Goal: Task Accomplishment & Management: Use online tool/utility

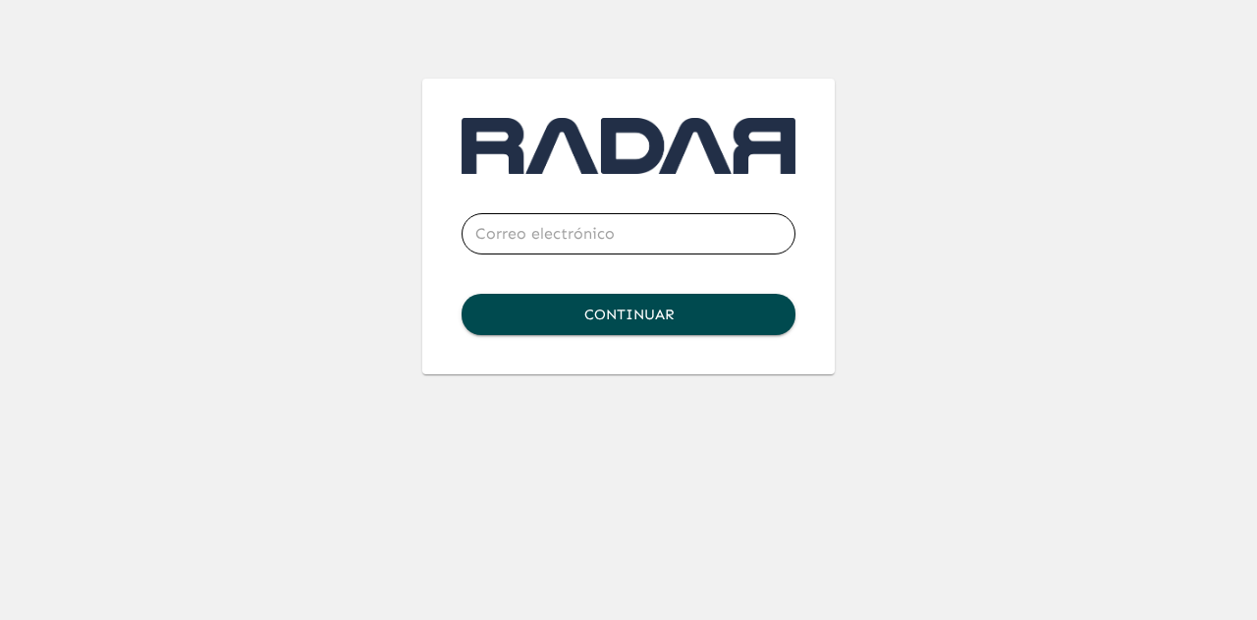
type input "[EMAIL_ADDRESS][DOMAIN_NAME]"
click at [583, 320] on button "Continuar" at bounding box center [629, 314] width 334 height 41
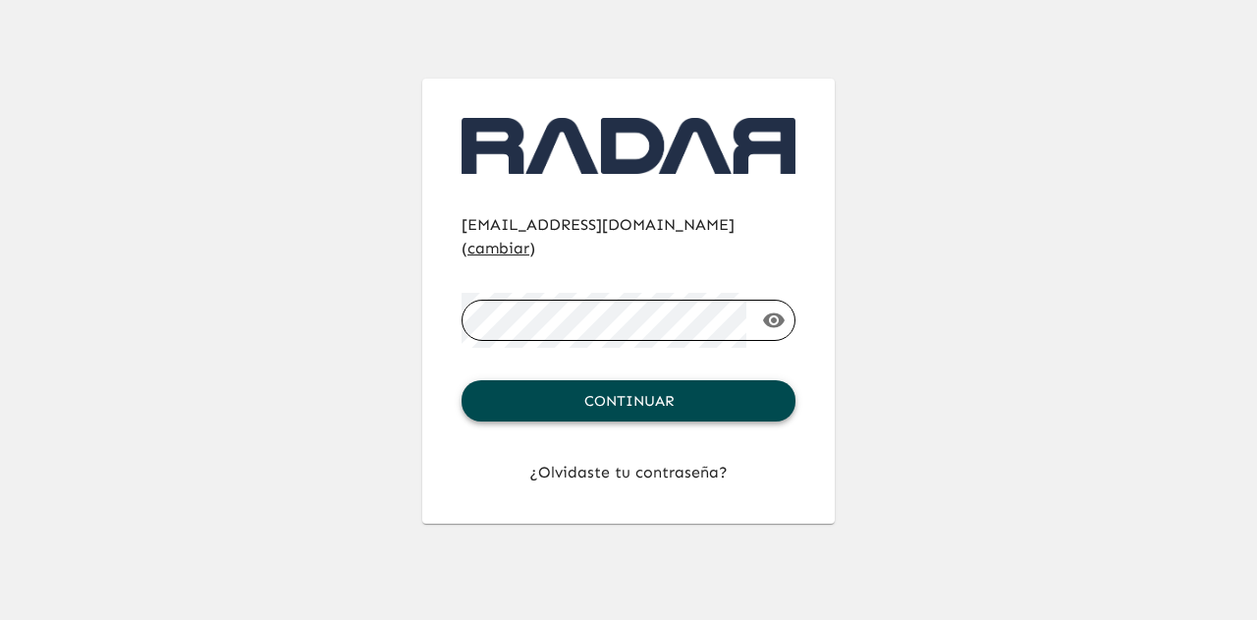
click at [610, 380] on button "Continuar" at bounding box center [629, 400] width 334 height 41
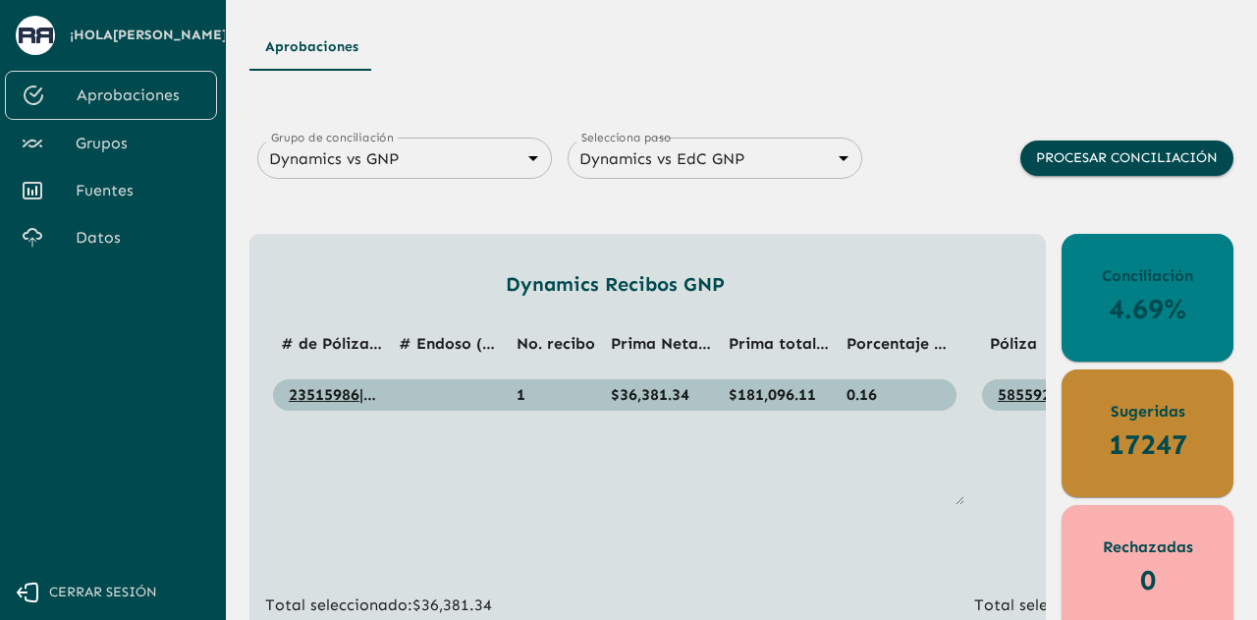
click at [420, 167] on body "Se están procesando los movimientos. Algunas acciones permanecerán deshabilitad…" at bounding box center [628, 310] width 1257 height 620
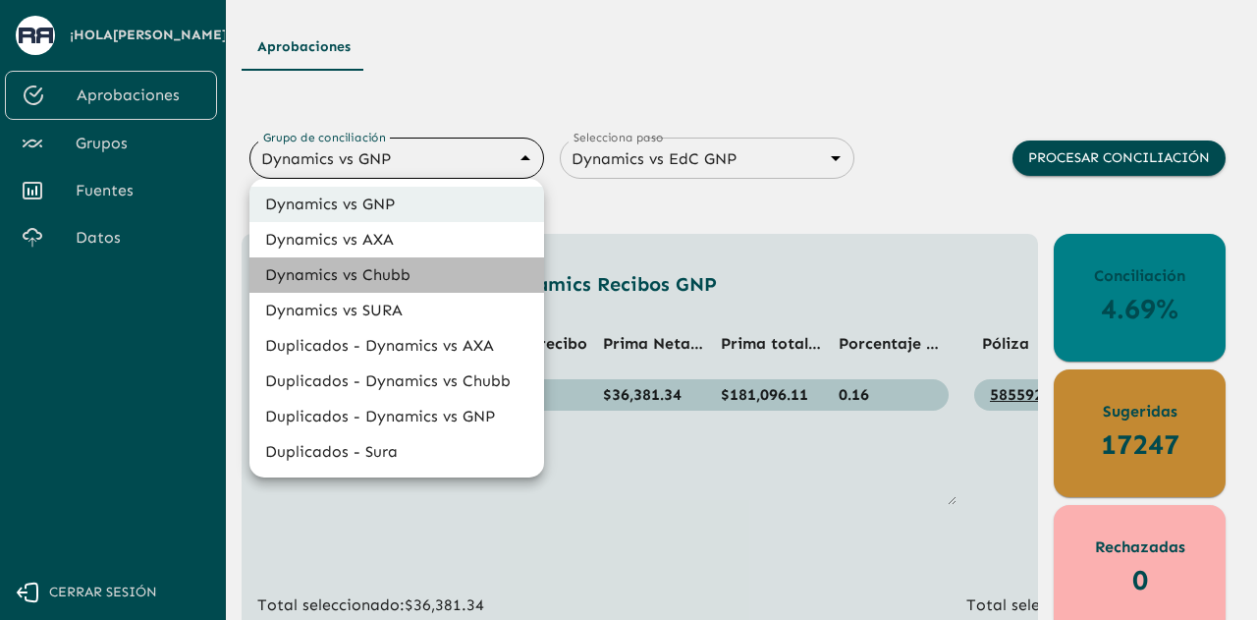
click at [392, 272] on li "Dynamics vs Chubb" at bounding box center [396, 274] width 295 height 35
type input "68a4fa31dcf0943ad4a1d1ca"
type input "68a77f54edf762ea3ce6cff6"
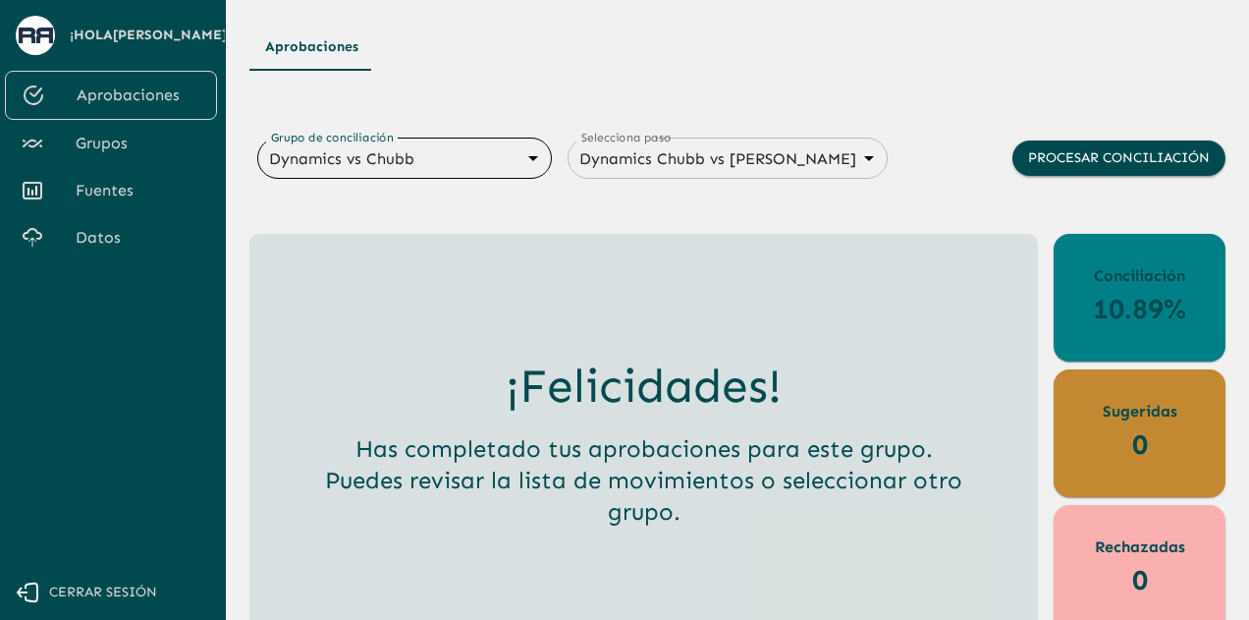
click at [114, 146] on span "Grupos" at bounding box center [139, 144] width 126 height 24
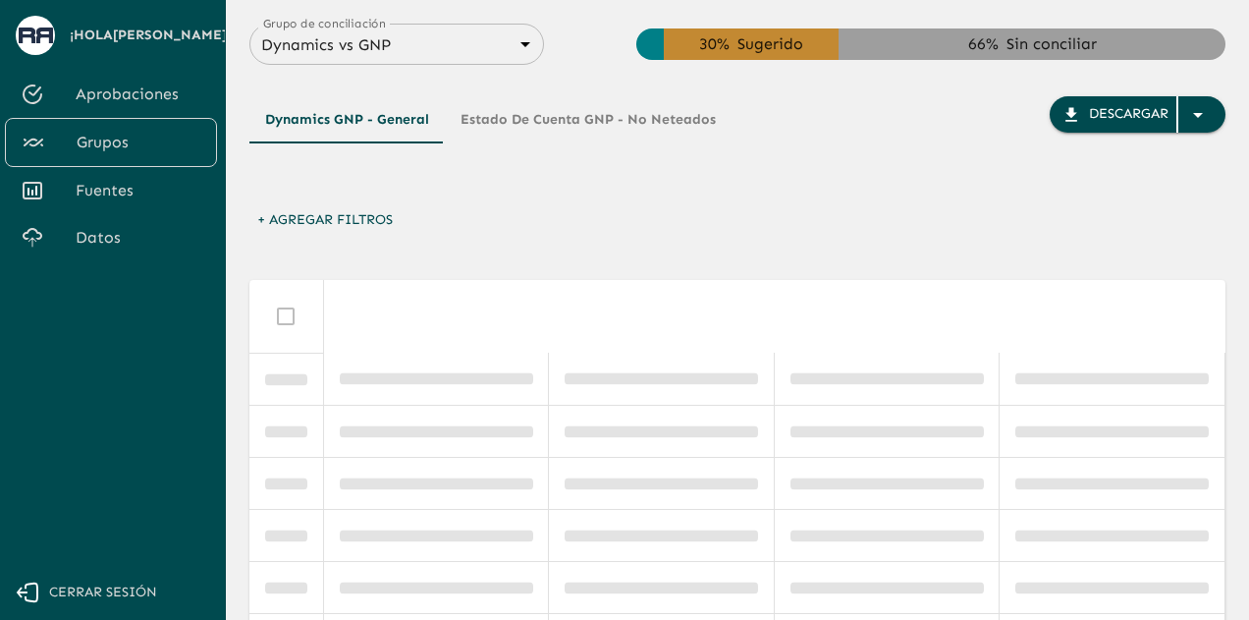
click at [515, 42] on body "Se están procesando los movimientos. Algunas acciones permanecerán deshabilitad…" at bounding box center [624, 310] width 1249 height 620
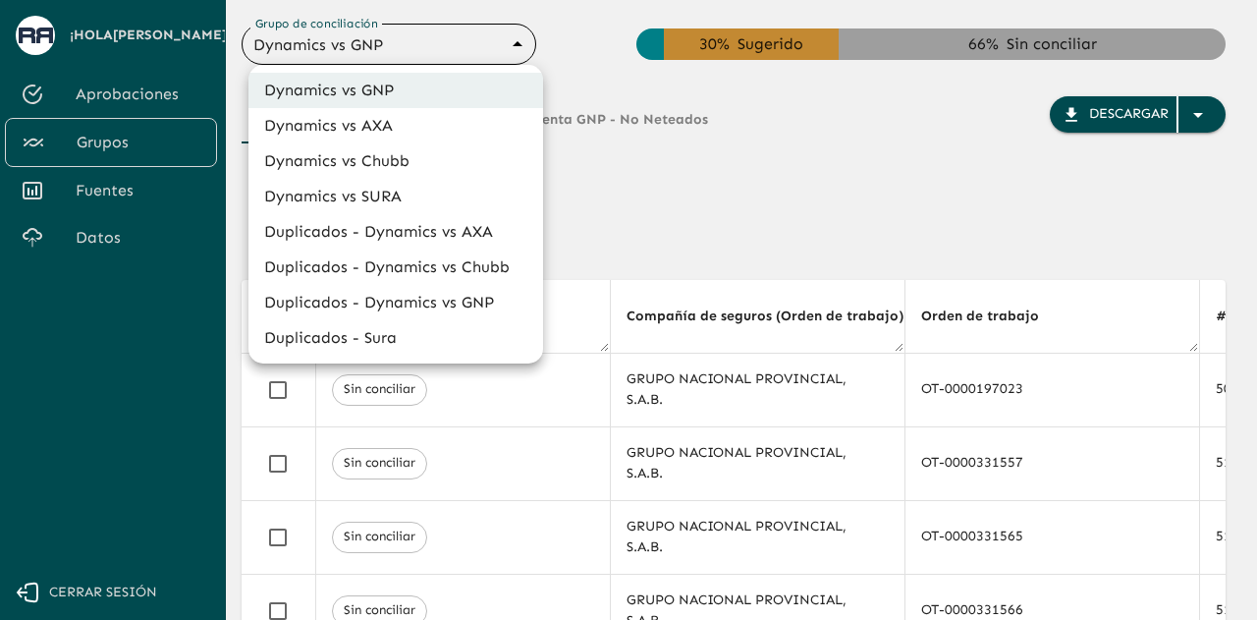
click at [392, 163] on li "Dynamics vs Chubb" at bounding box center [395, 160] width 295 height 35
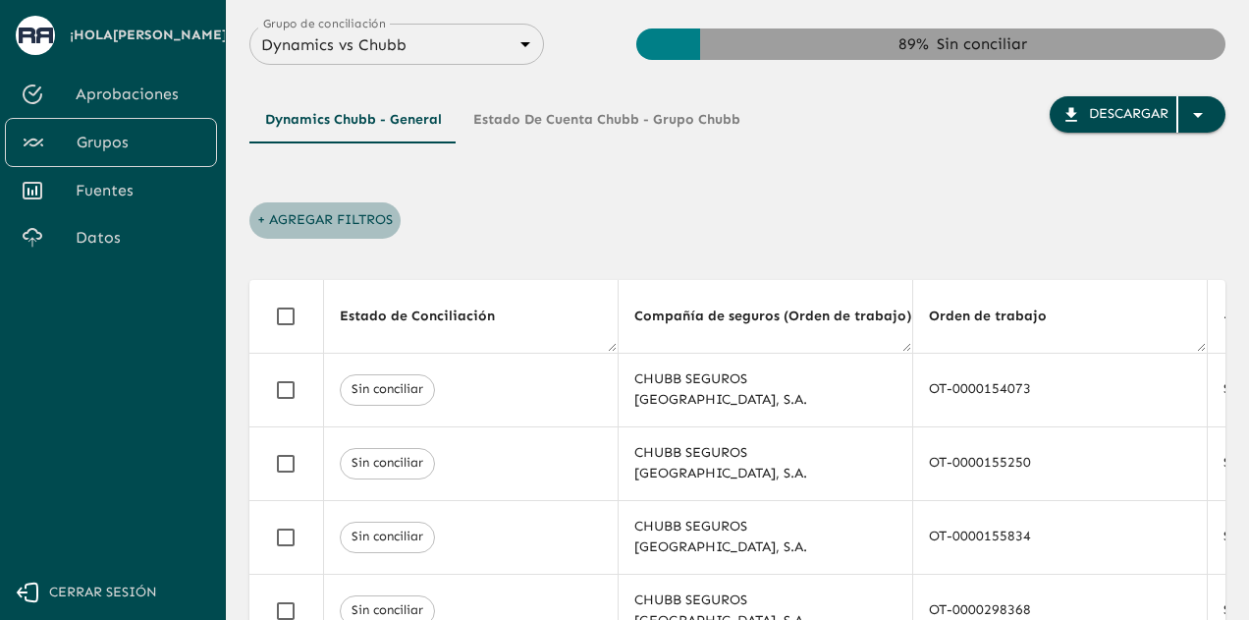
click at [354, 219] on button "+ Agregar Filtros" at bounding box center [324, 220] width 151 height 36
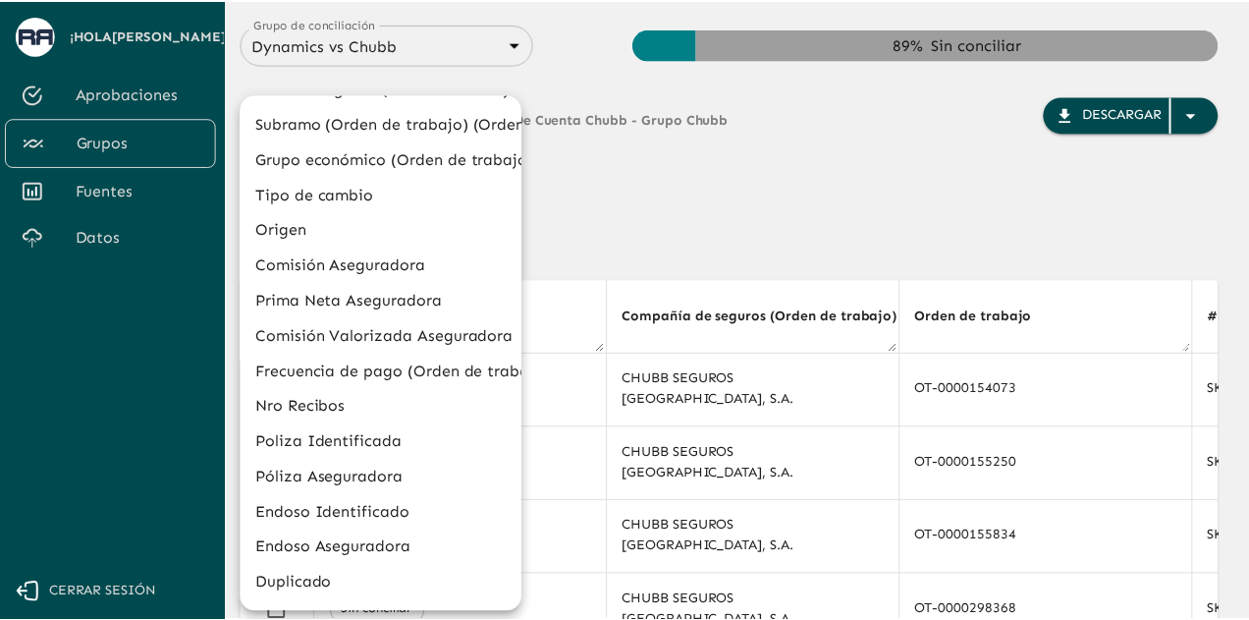
scroll to position [739, 0]
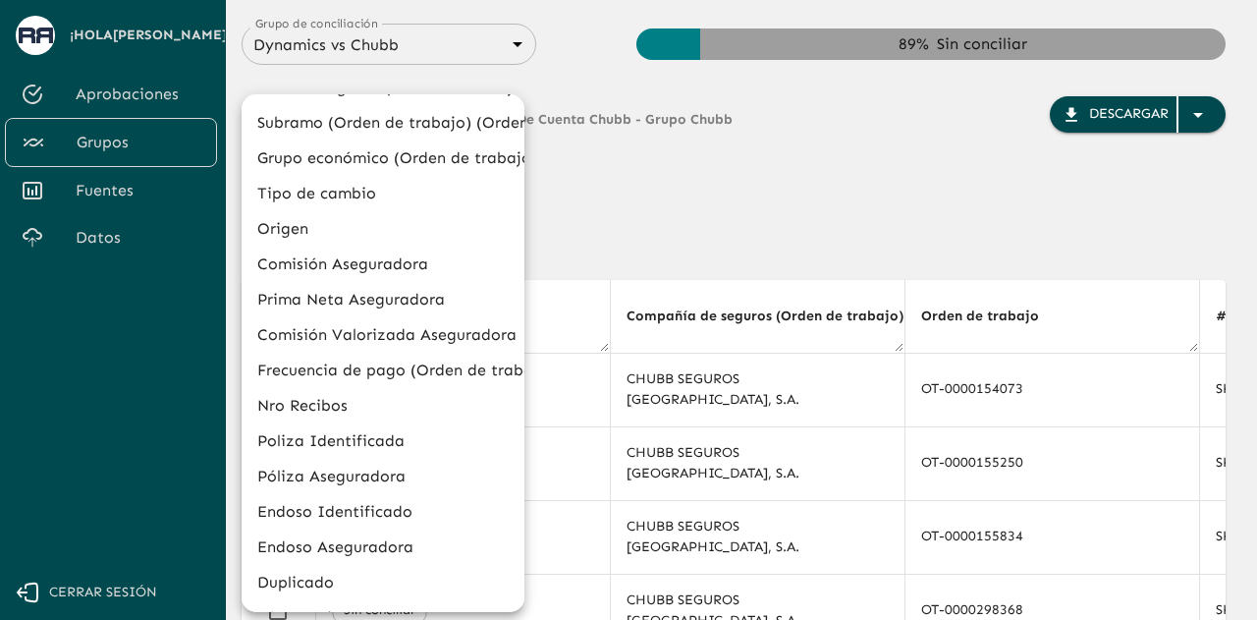
click at [660, 192] on div at bounding box center [628, 310] width 1257 height 620
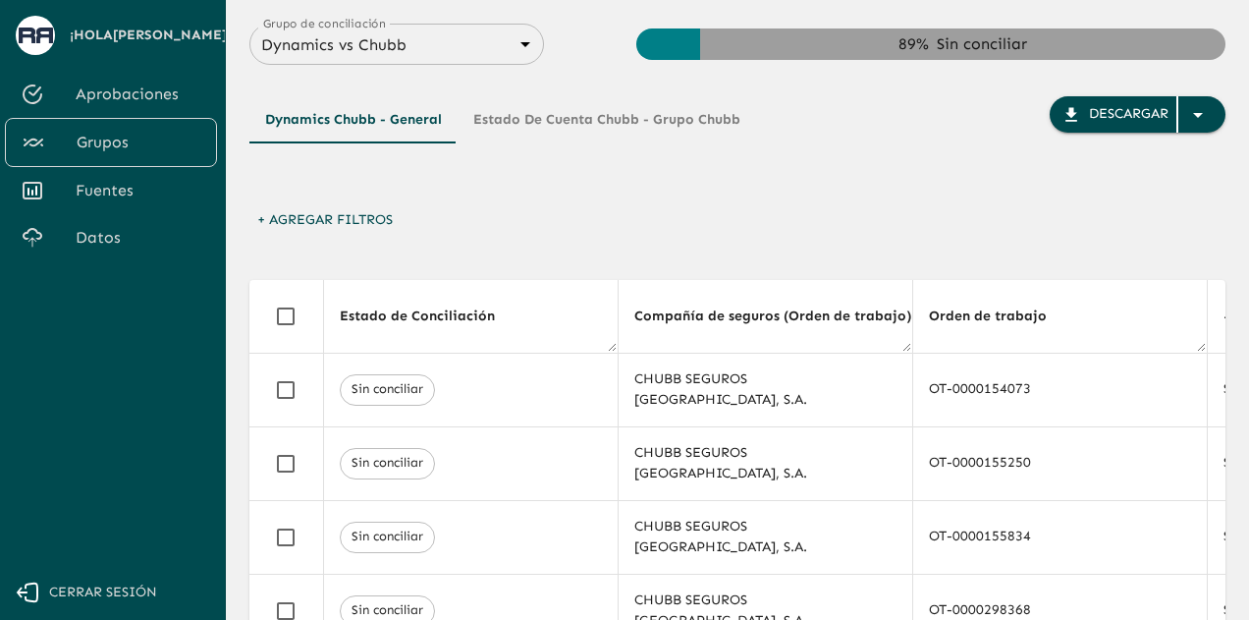
click at [340, 211] on button "+ Agregar Filtros" at bounding box center [324, 220] width 151 height 36
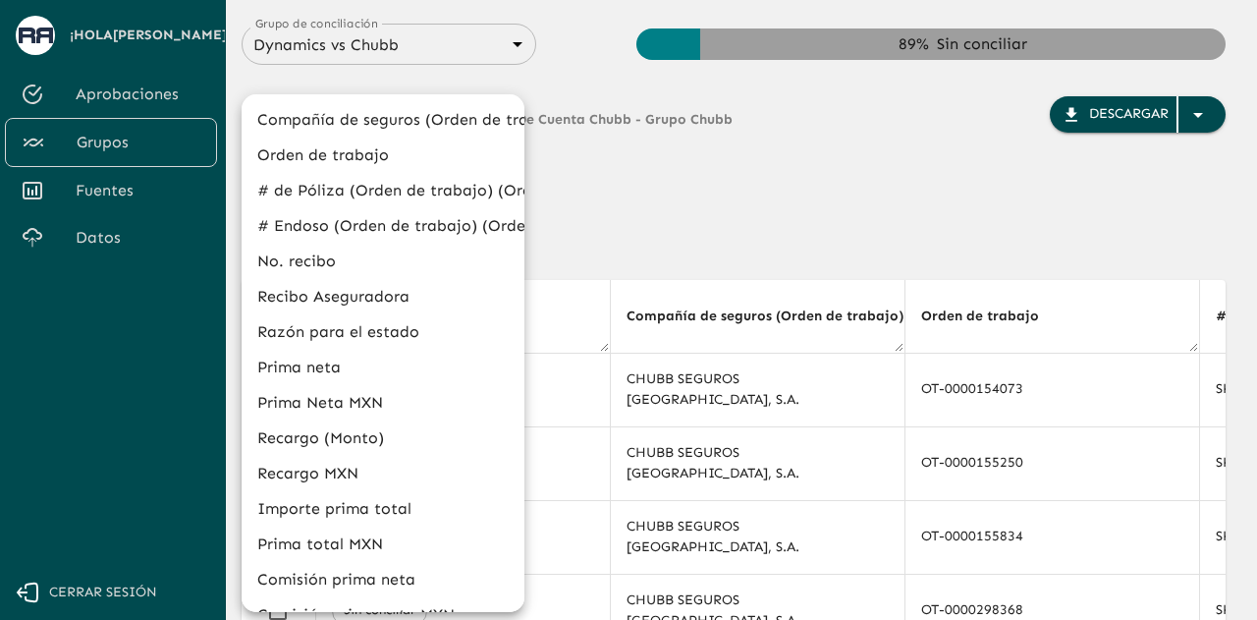
click at [675, 236] on div at bounding box center [628, 310] width 1257 height 620
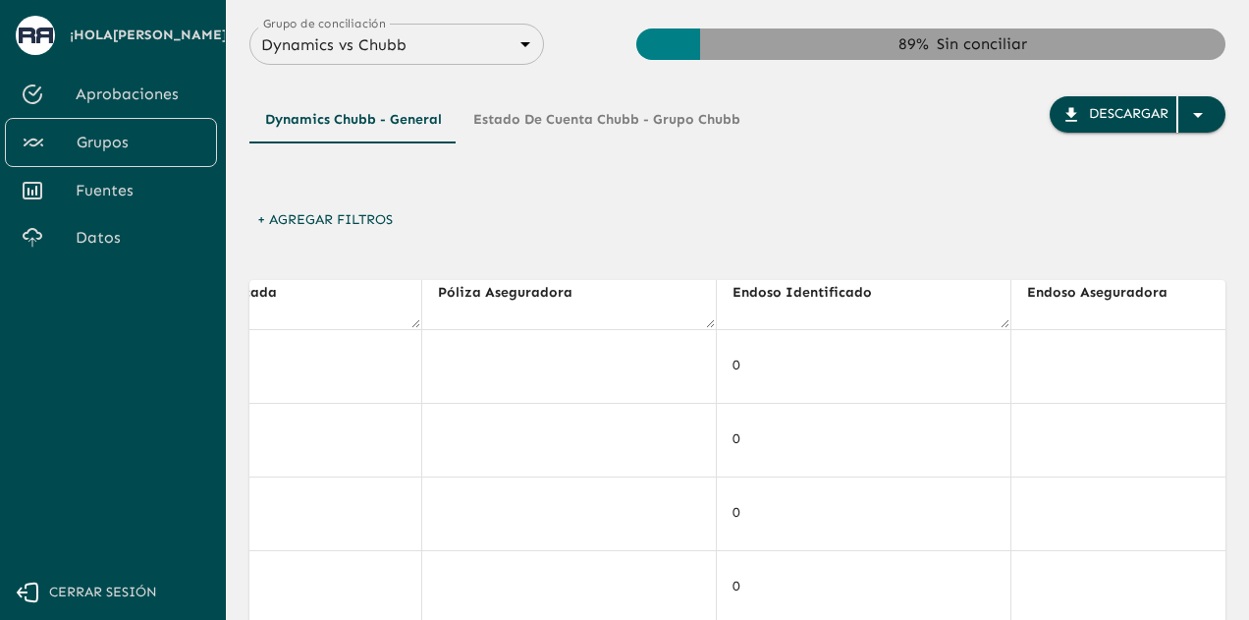
scroll to position [26, 9329]
type input "6848843415205559d9cb70b5"
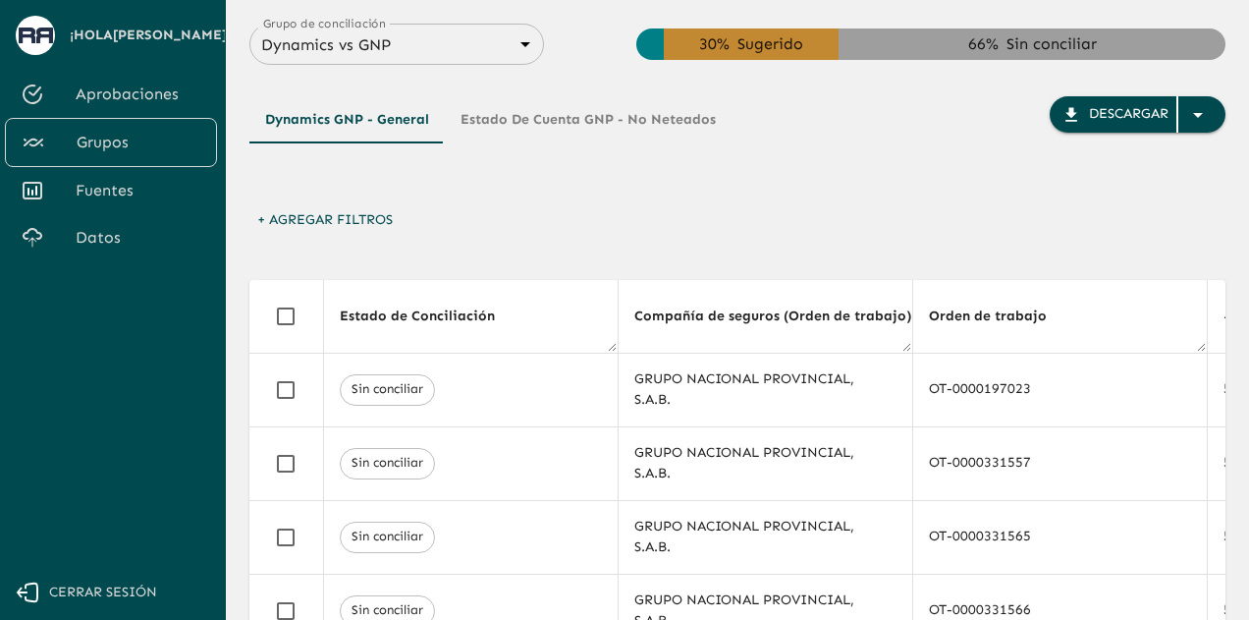
click at [337, 217] on button "+ Agregar Filtros" at bounding box center [324, 220] width 151 height 36
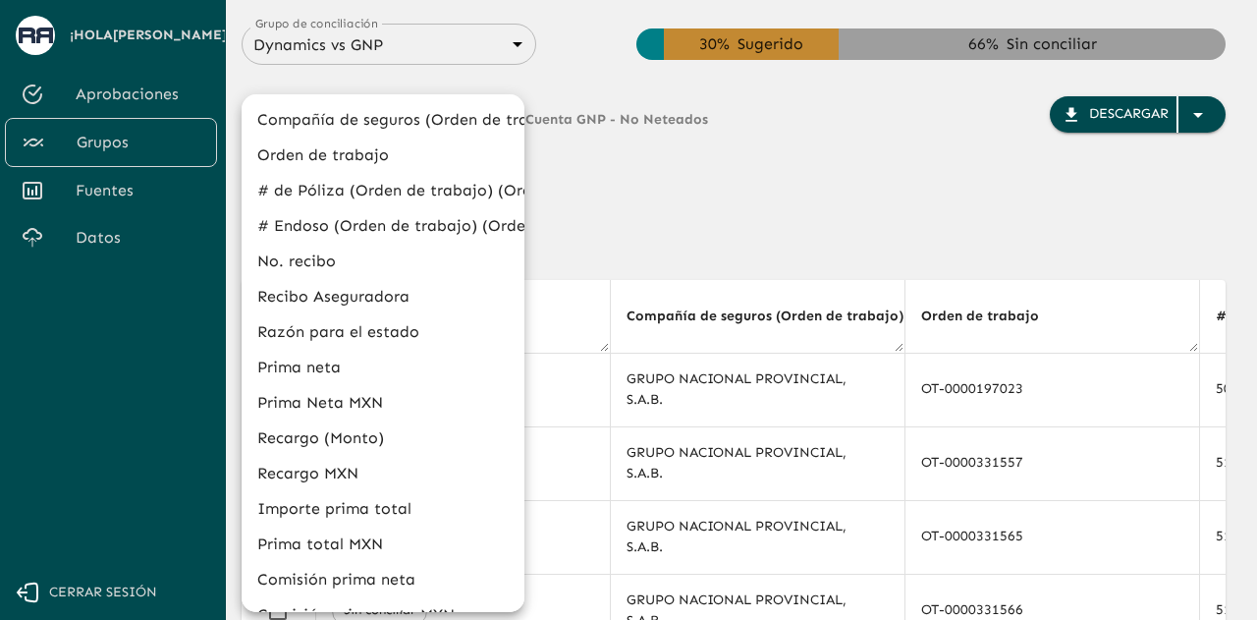
click at [334, 193] on li "# de Póliza (Orden de trabajo) (Orden de trabajo)" at bounding box center [383, 190] width 283 height 35
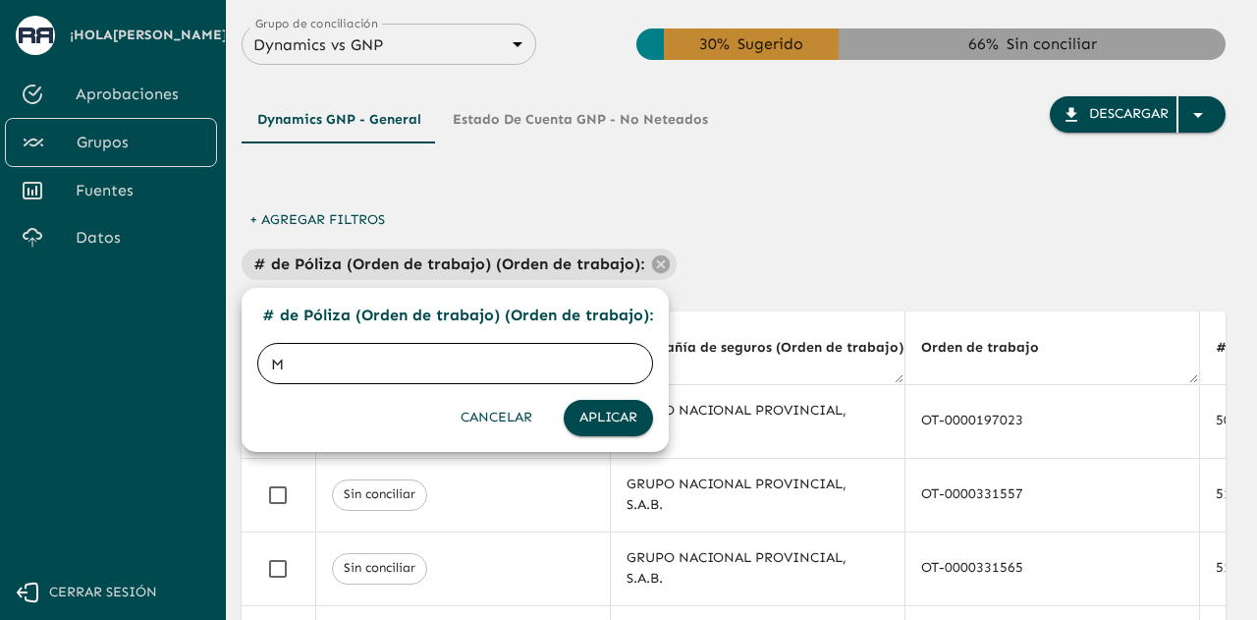
type input "MR"
click button "Aplicar" at bounding box center [608, 418] width 89 height 36
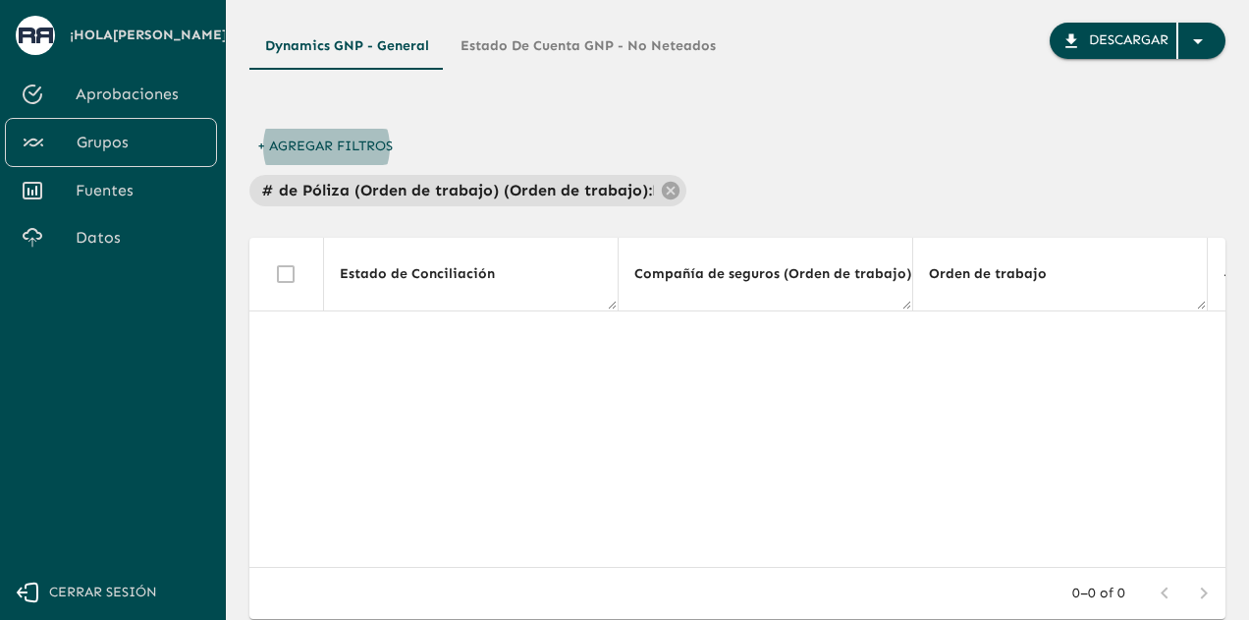
scroll to position [75, 0]
